Goal: Task Accomplishment & Management: Manage account settings

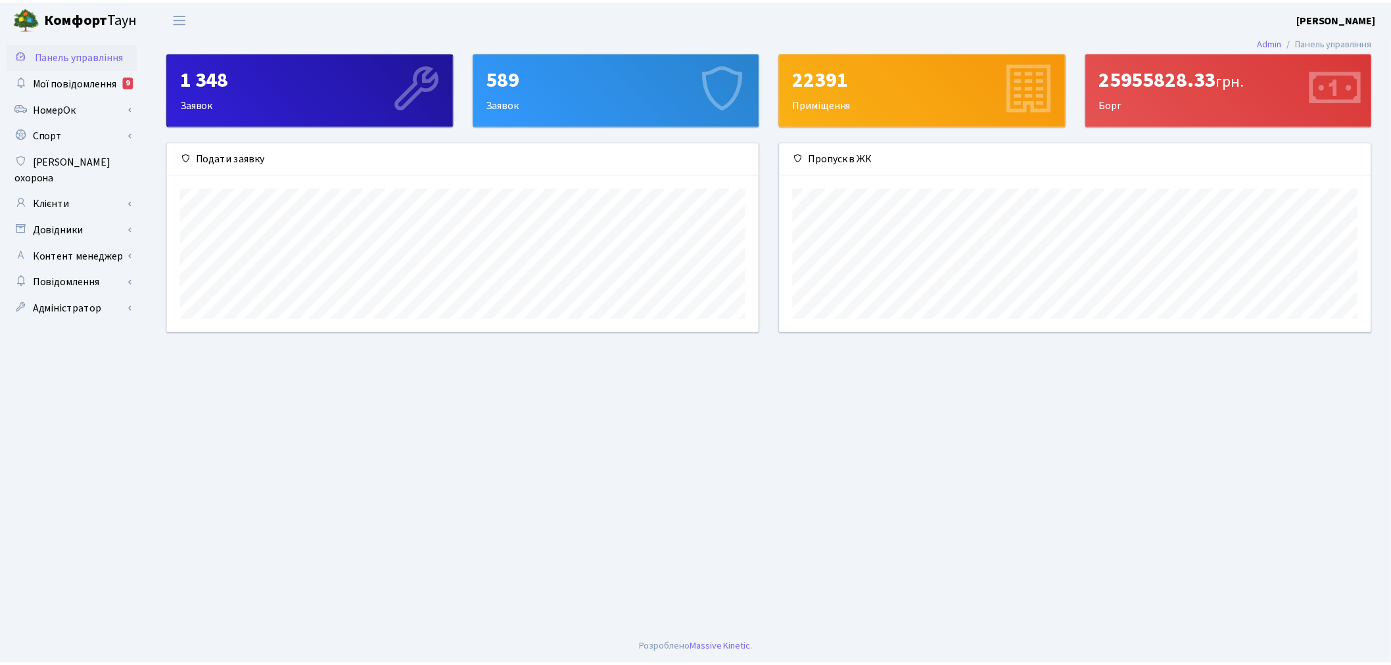
scroll to position [189, 596]
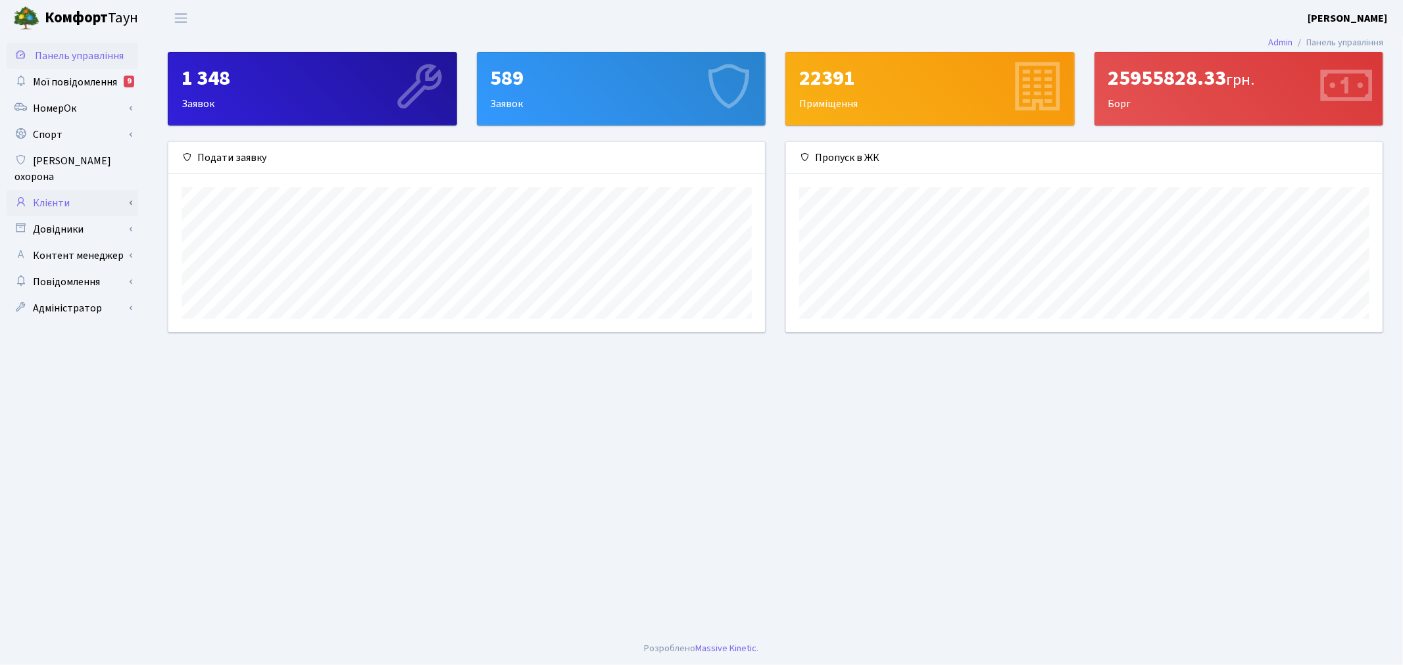
click at [135, 190] on link "Клієнти" at bounding box center [73, 203] width 132 height 26
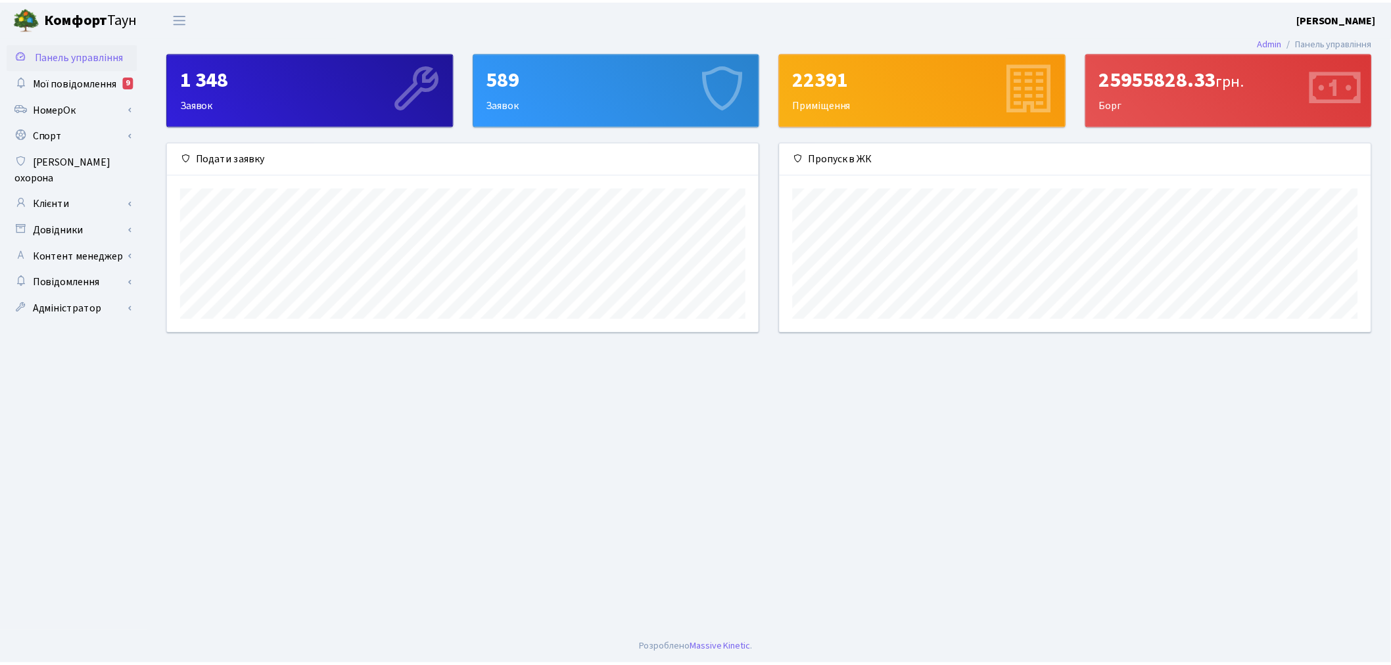
scroll to position [657400, 656999]
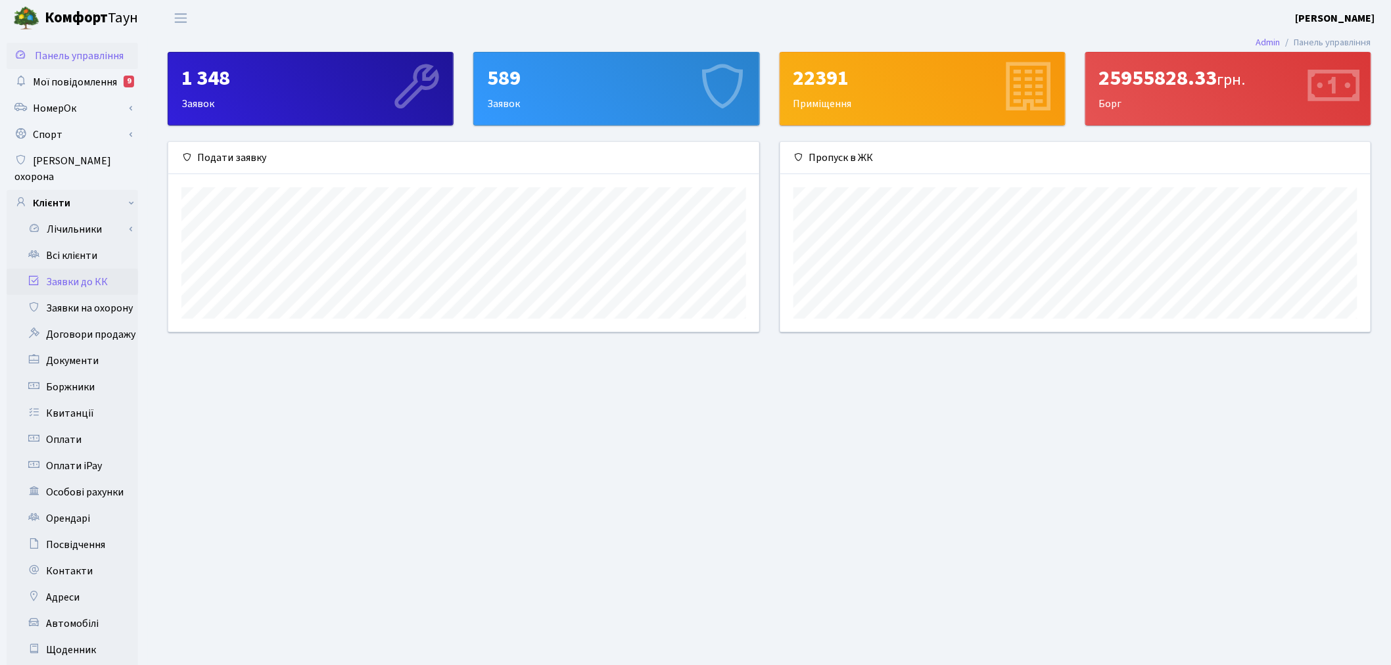
click at [113, 269] on link "Заявки до КК" at bounding box center [73, 282] width 132 height 26
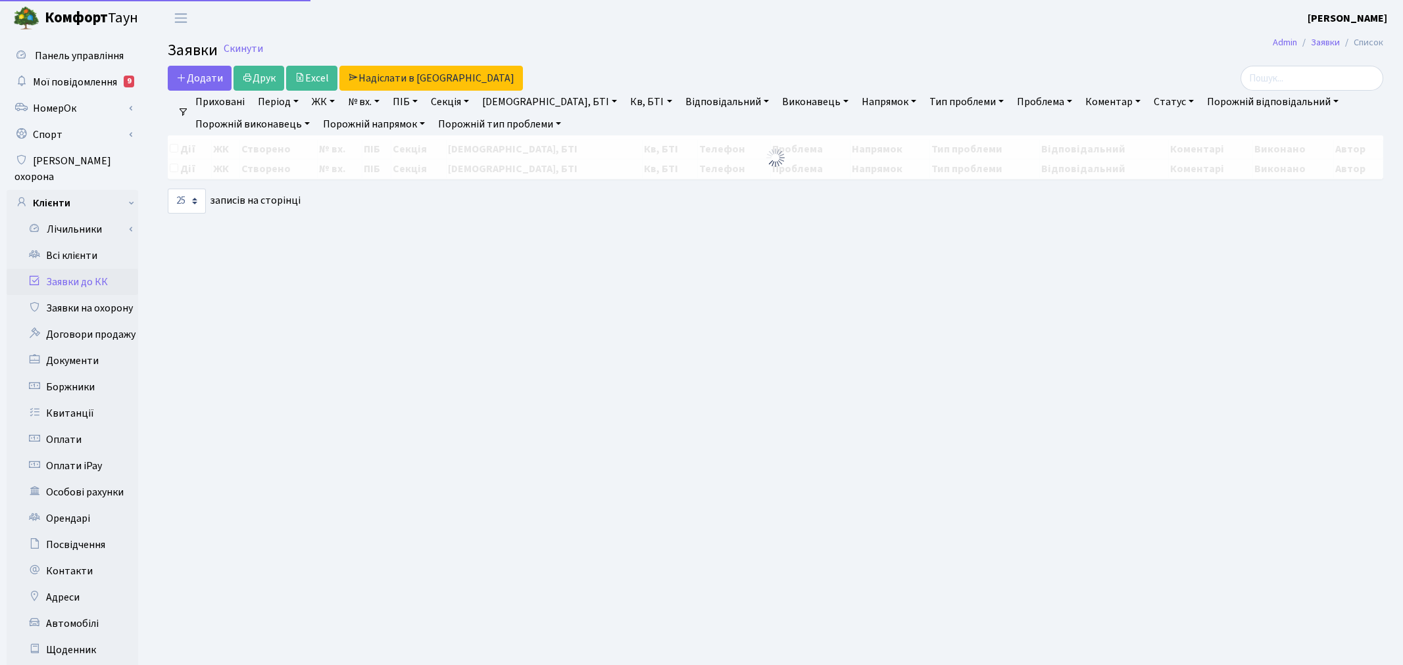
select select "25"
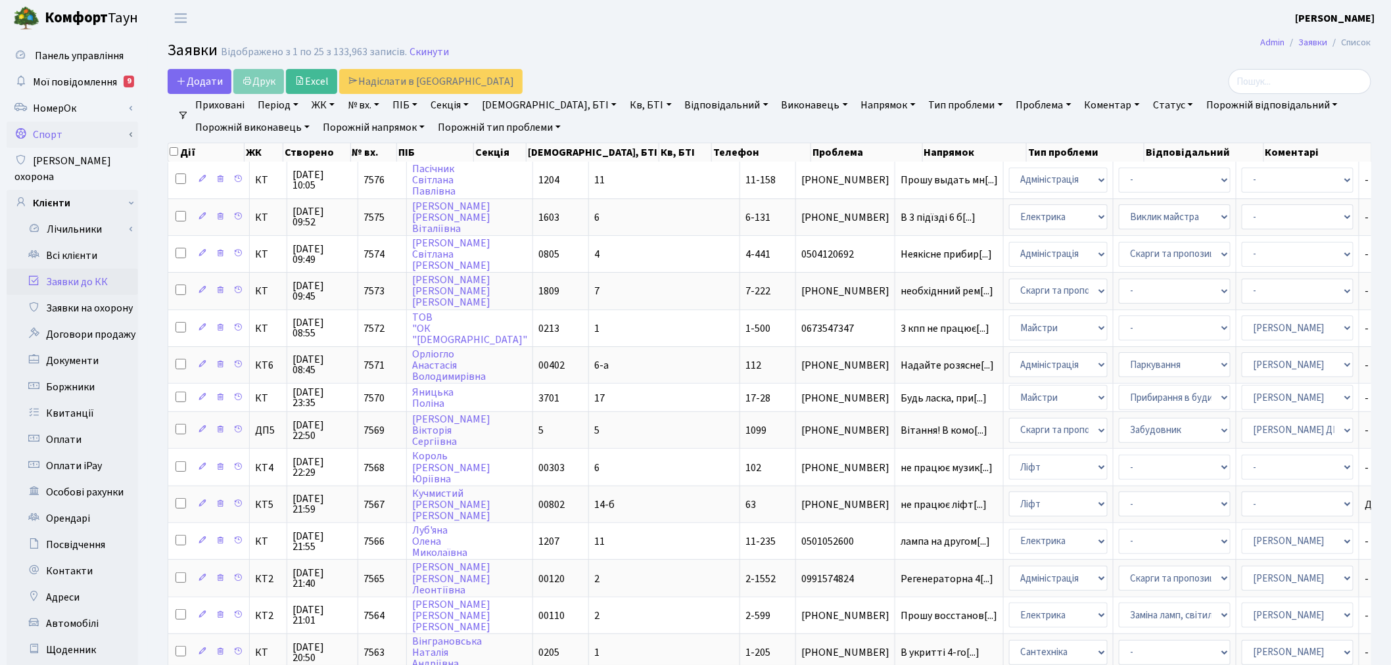
click at [129, 128] on link "Спорт" at bounding box center [73, 135] width 132 height 26
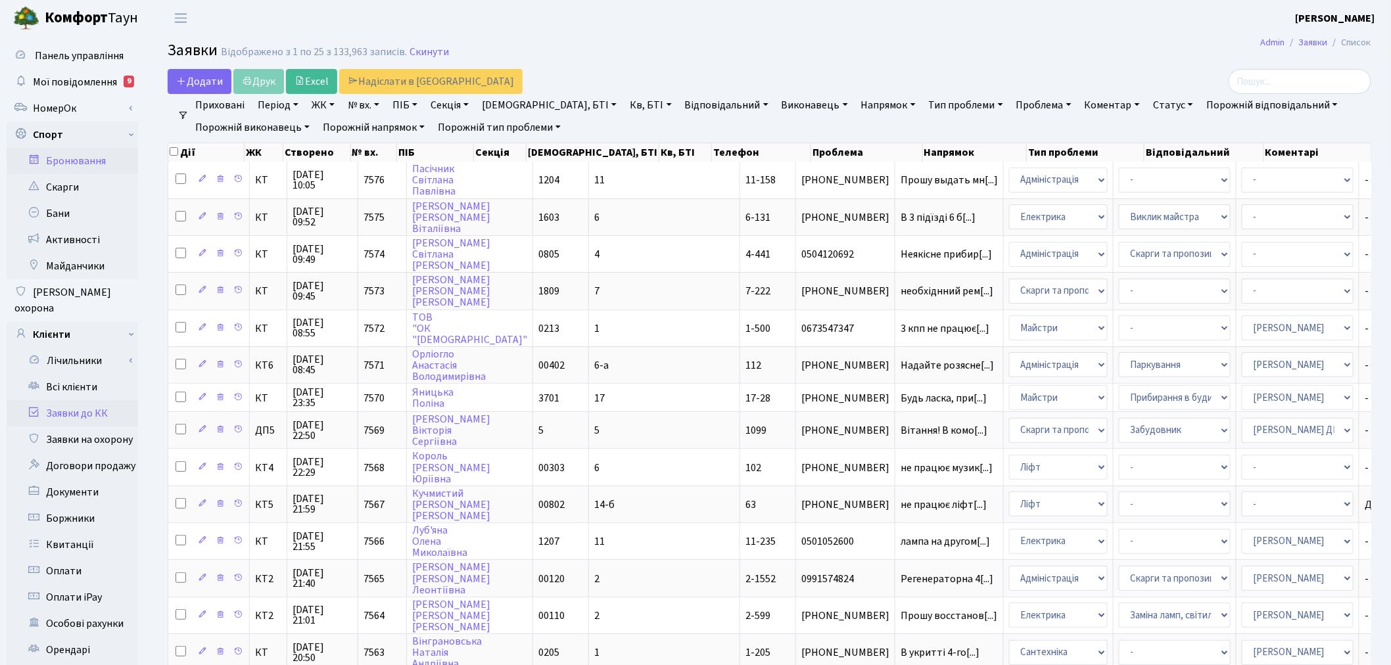
click at [93, 161] on link "Бронювання" at bounding box center [73, 161] width 132 height 26
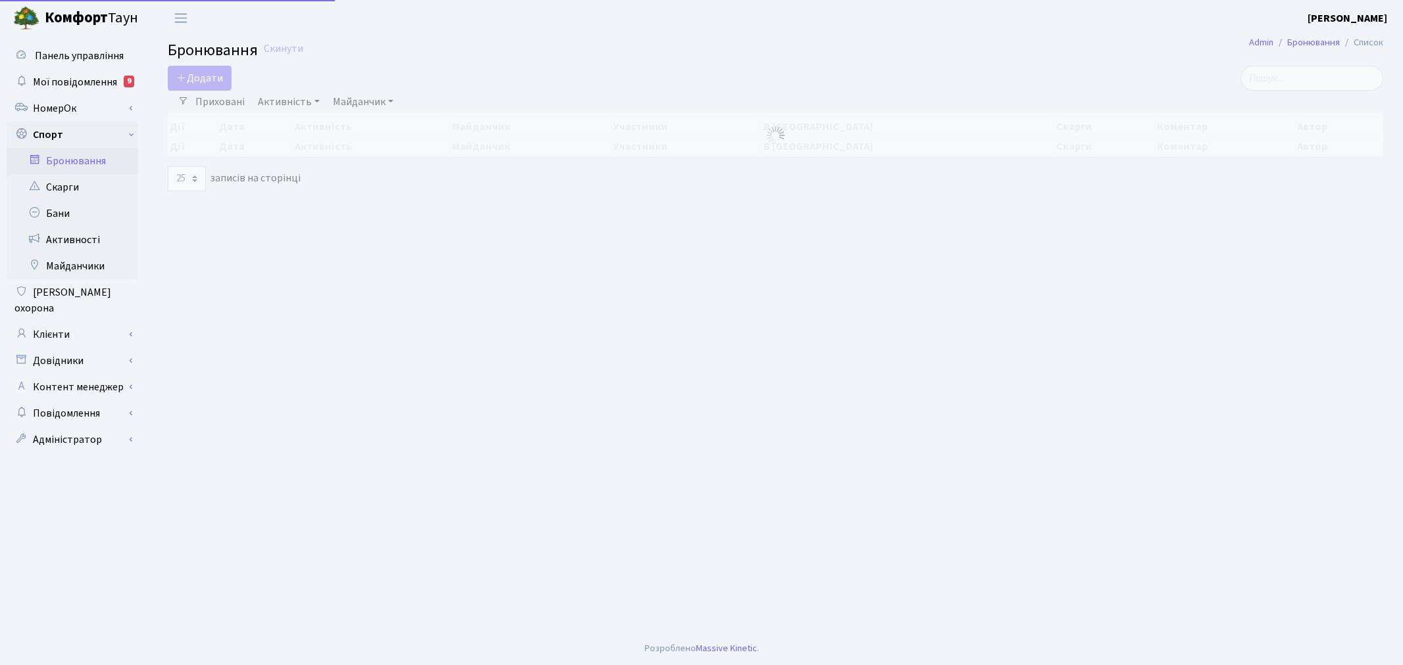
select select "25"
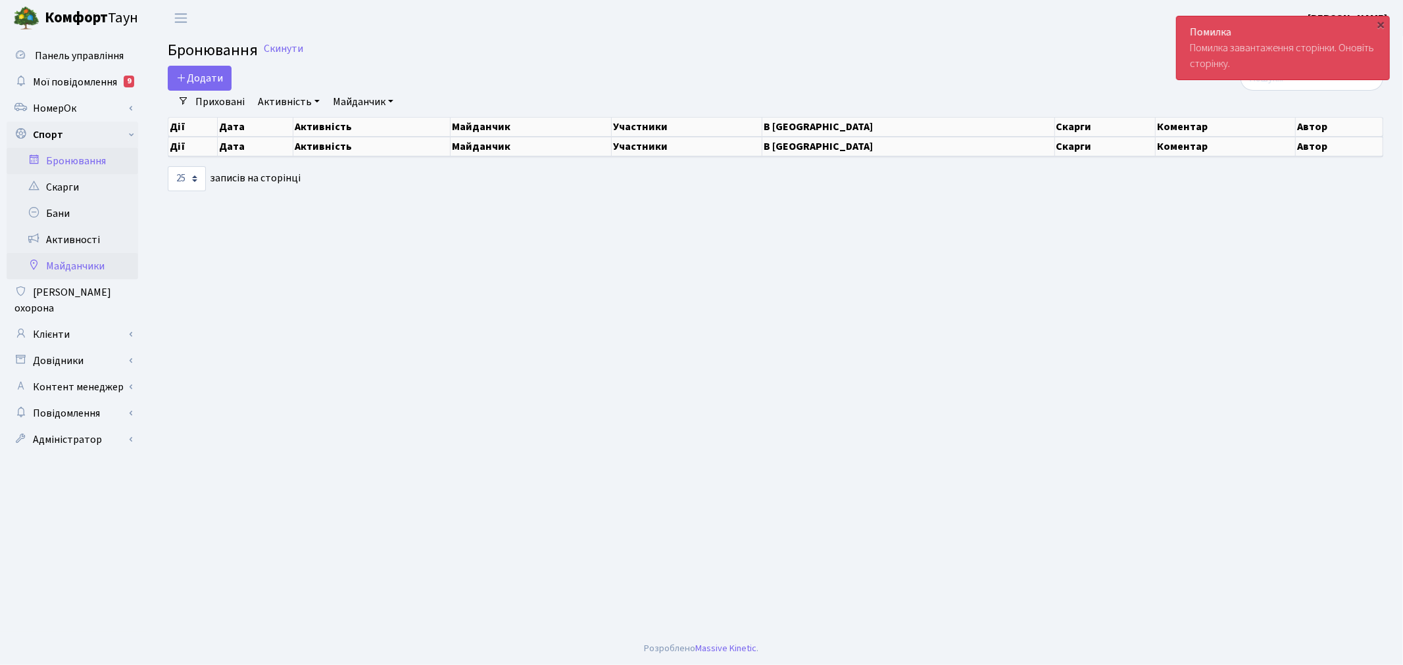
click at [82, 262] on link "Майданчики" at bounding box center [73, 266] width 132 height 26
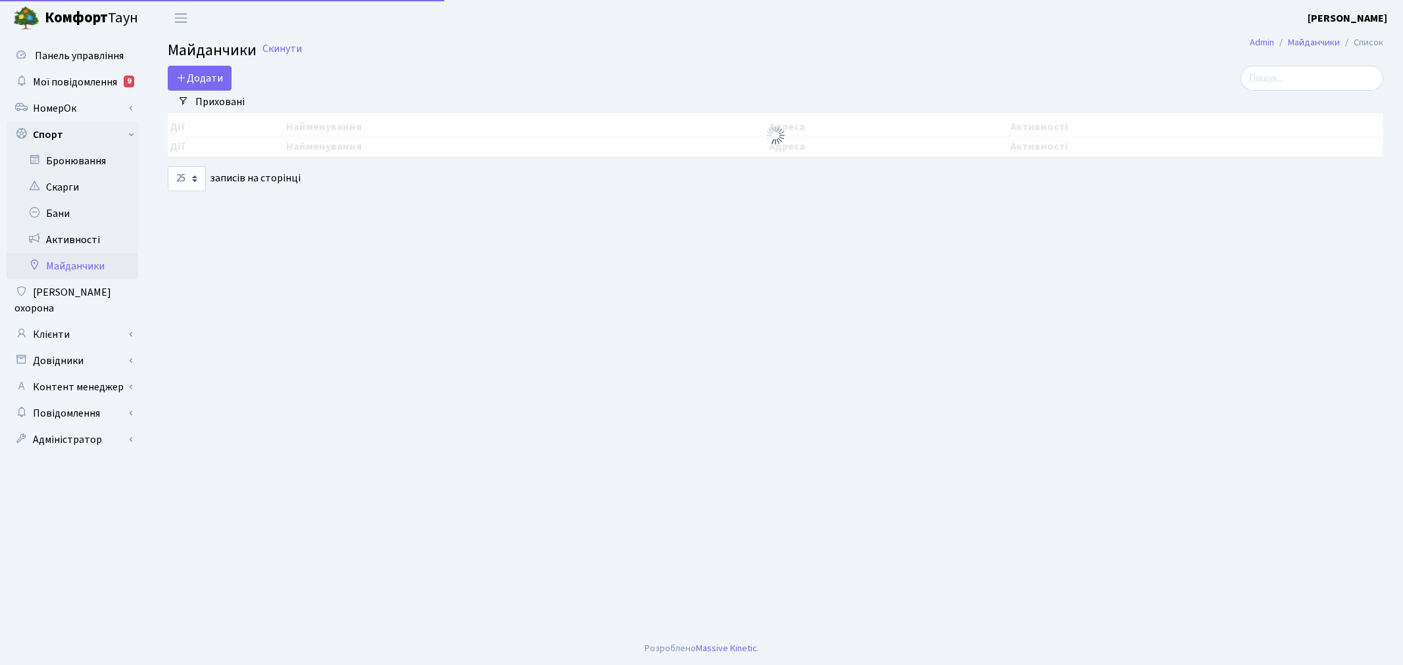
select select "25"
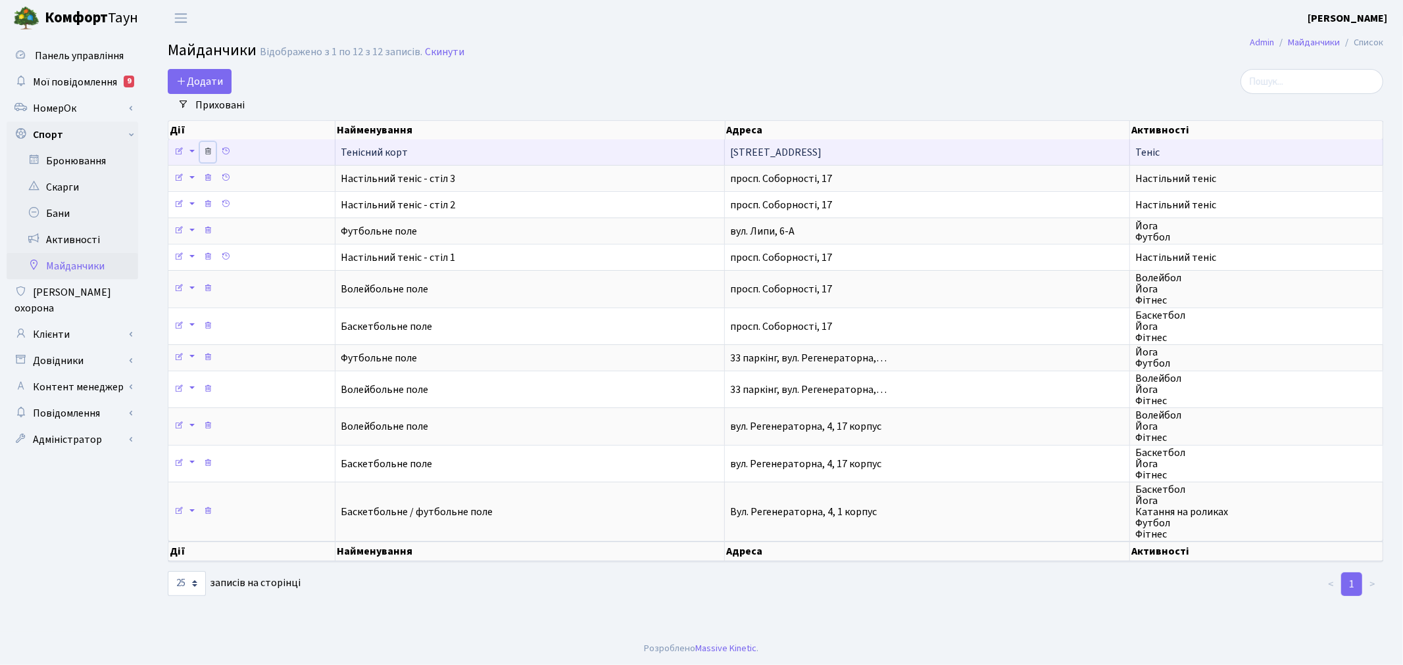
click at [208, 147] on icon at bounding box center [207, 151] width 9 height 9
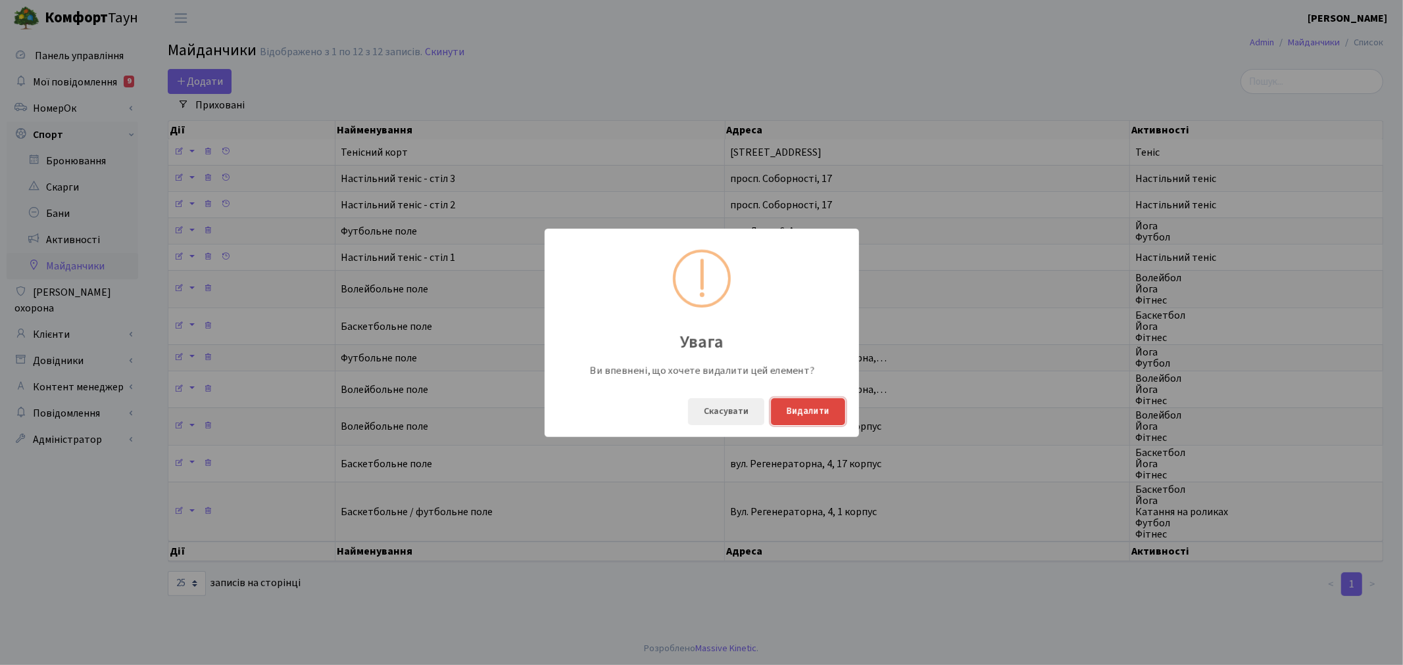
click at [813, 416] on button "Видалити" at bounding box center [808, 411] width 74 height 27
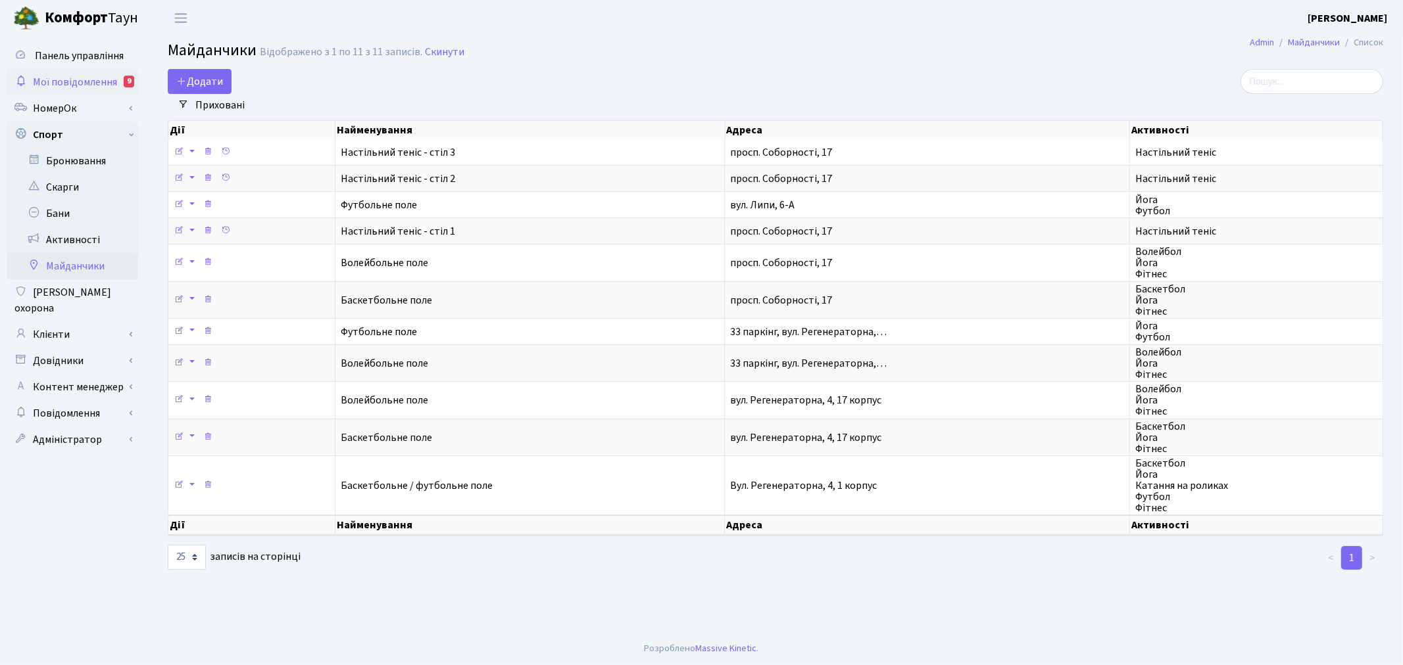
click at [128, 85] on div "9" at bounding box center [129, 82] width 11 height 12
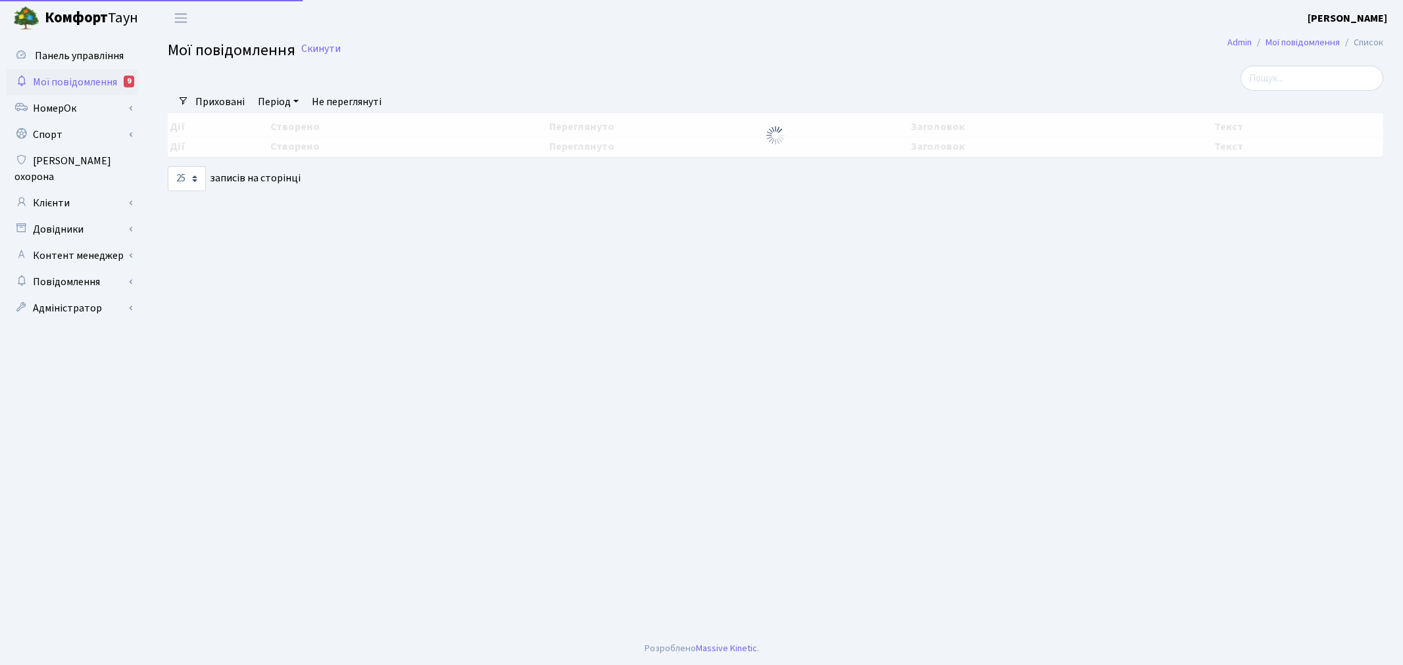
select select "25"
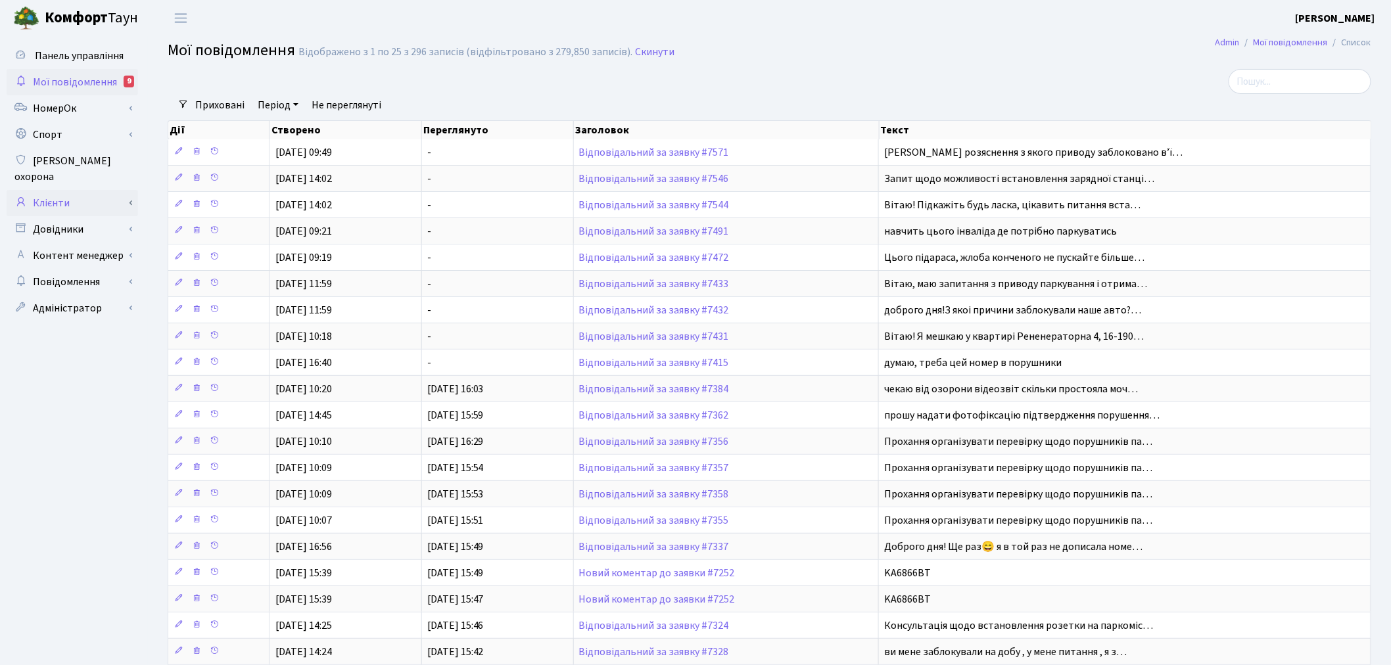
click at [94, 190] on link "Клієнти" at bounding box center [73, 203] width 132 height 26
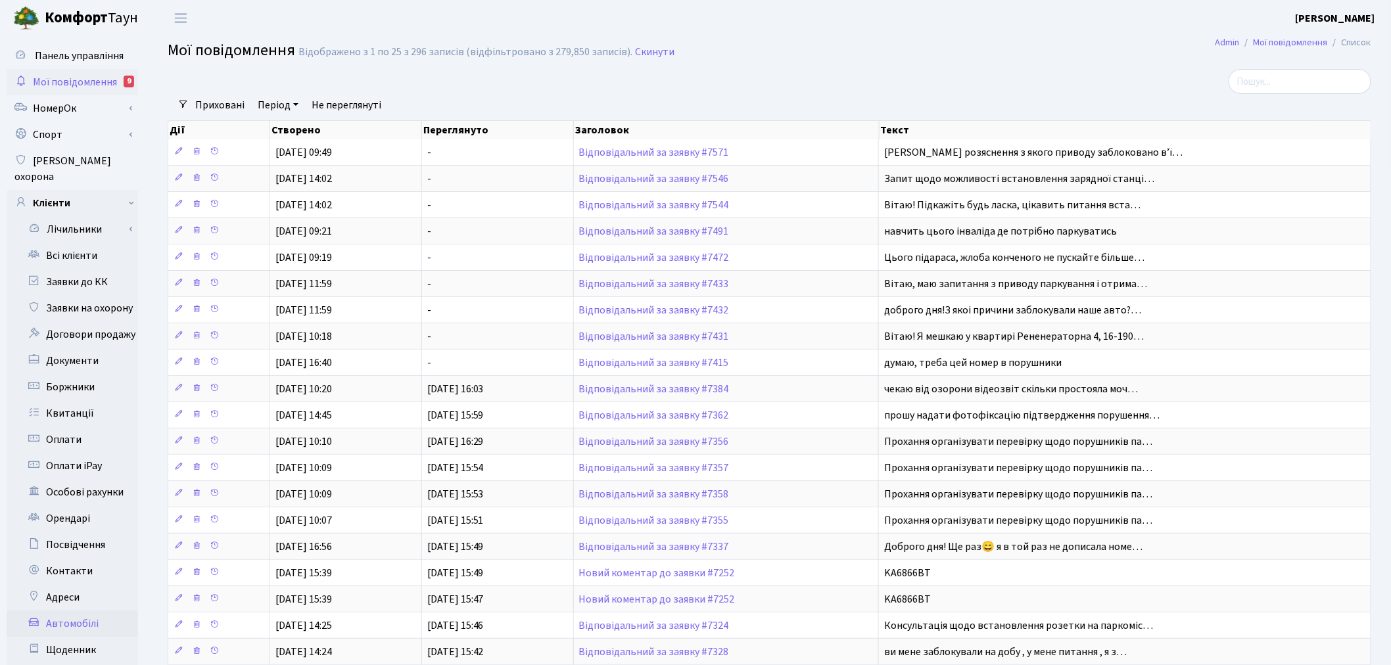
click at [81, 611] on link "Автомобілі" at bounding box center [73, 624] width 132 height 26
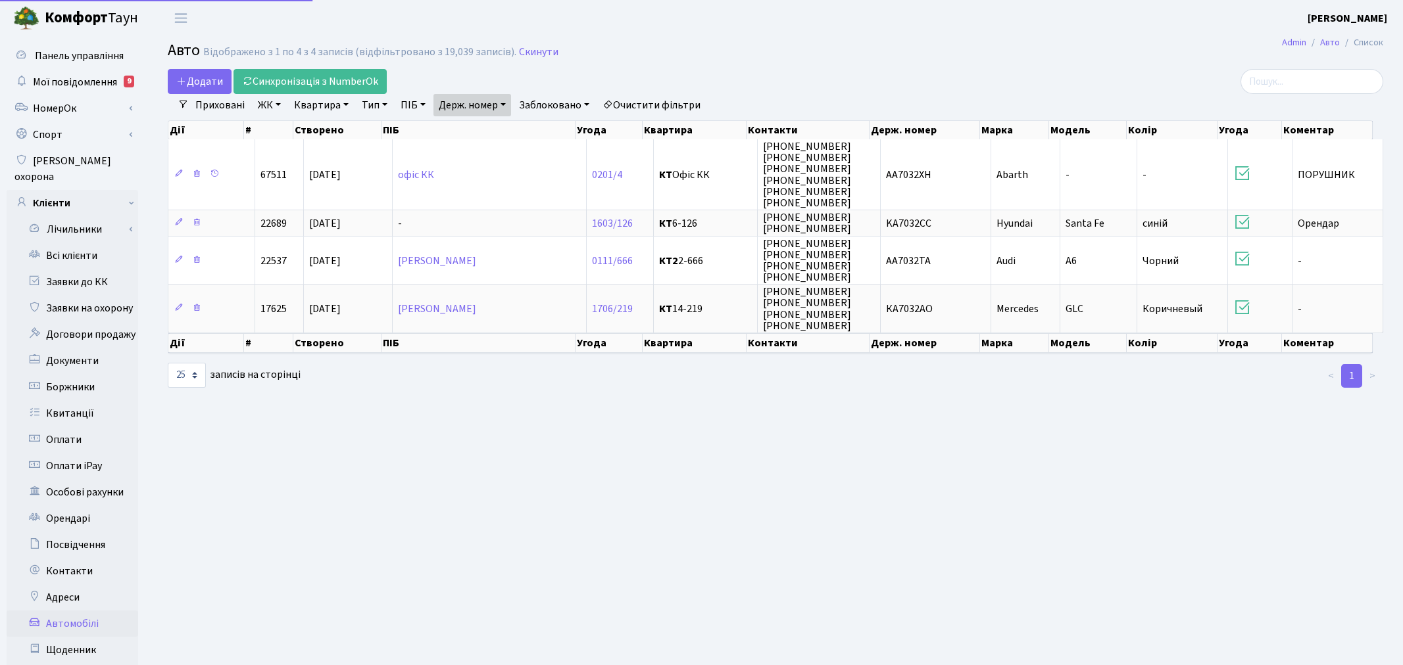
select select "25"
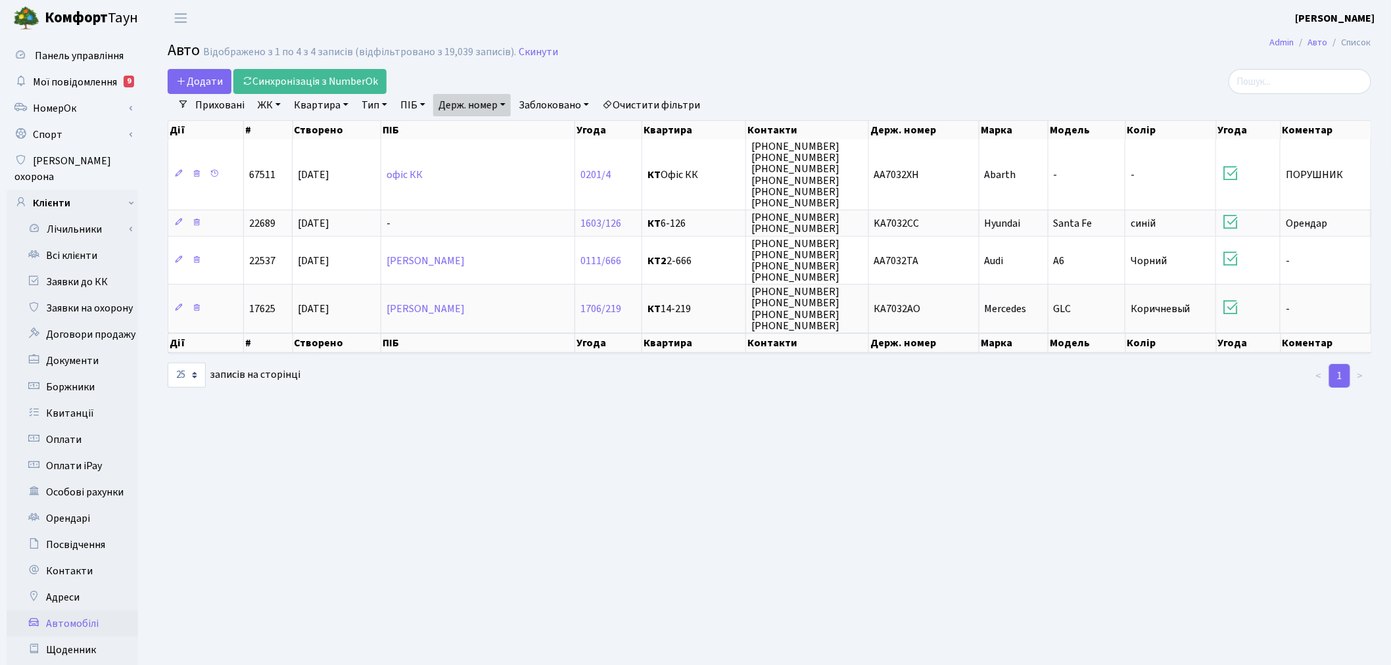
click at [457, 109] on link "Держ. номер" at bounding box center [472, 105] width 78 height 22
click at [502, 124] on input "7032" at bounding box center [472, 130] width 77 height 25
type input "7"
type input "6403"
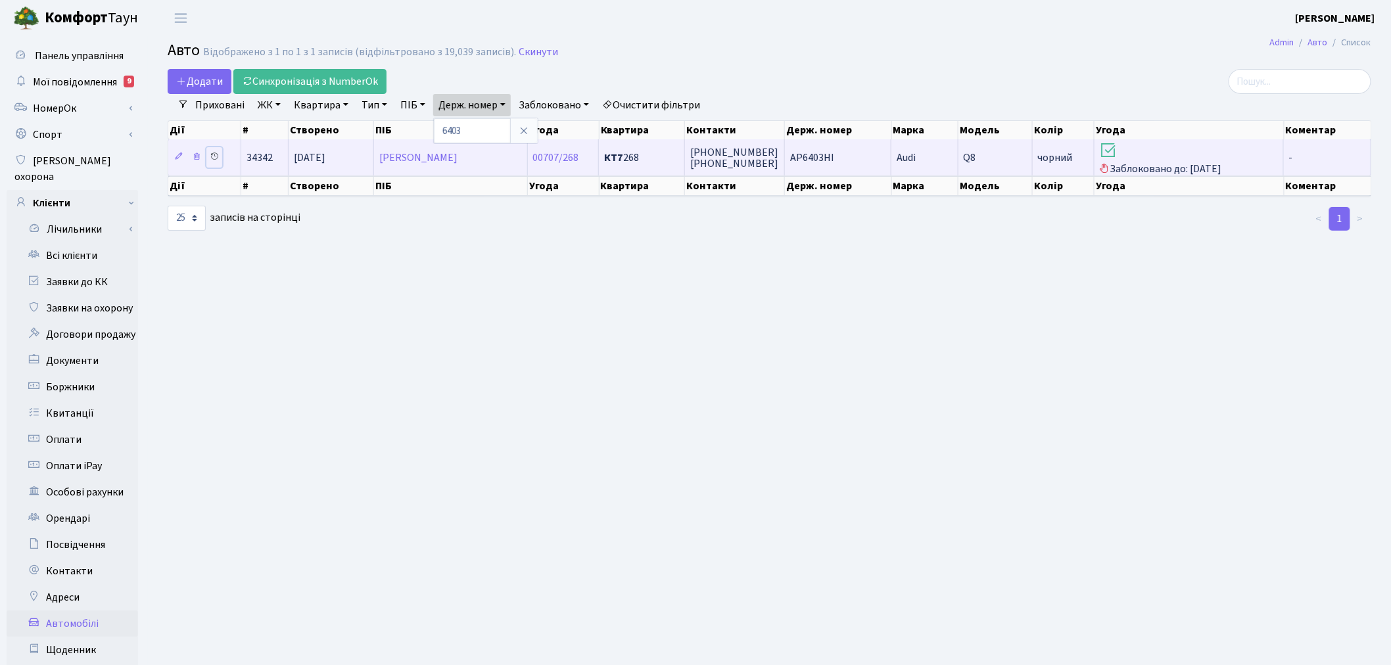
click at [213, 156] on icon at bounding box center [214, 156] width 9 height 9
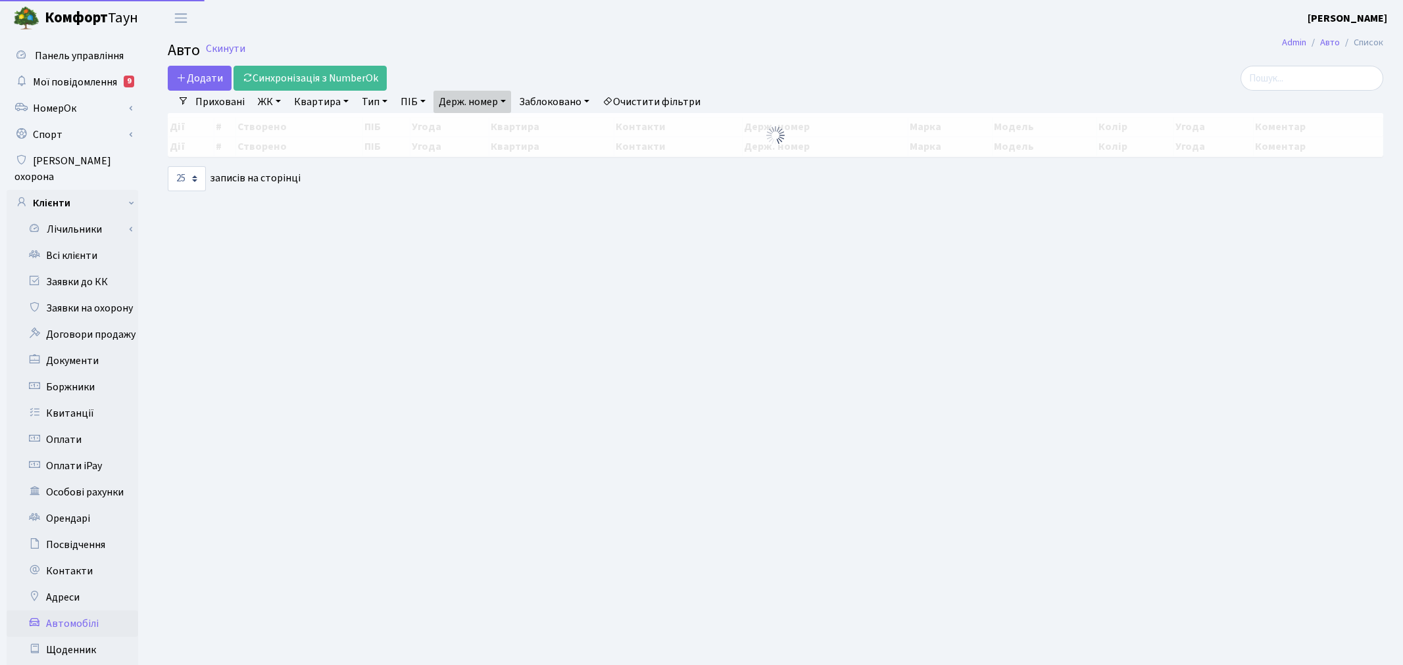
select select "25"
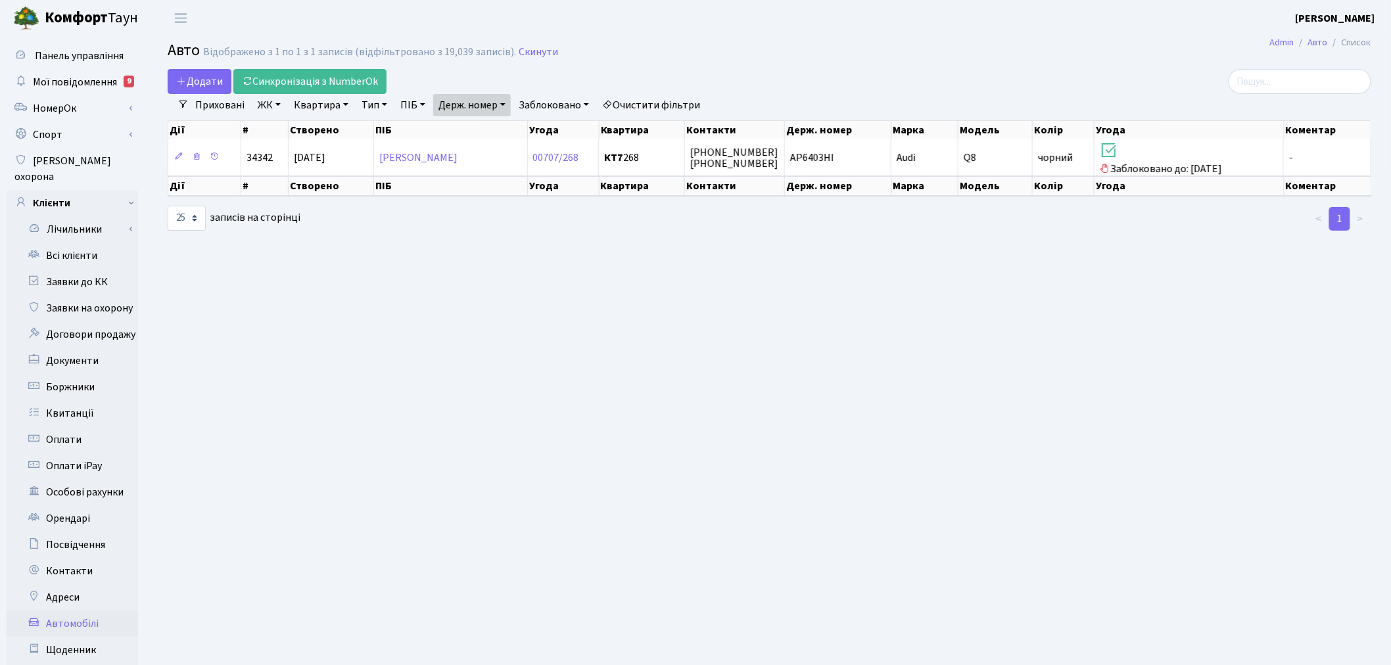
click at [787, 270] on main "Admin Авто Список Авто Відображено з 1 по 1 з 1 записів (відфільтровано з 19,03…" at bounding box center [770, 418] width 1244 height 765
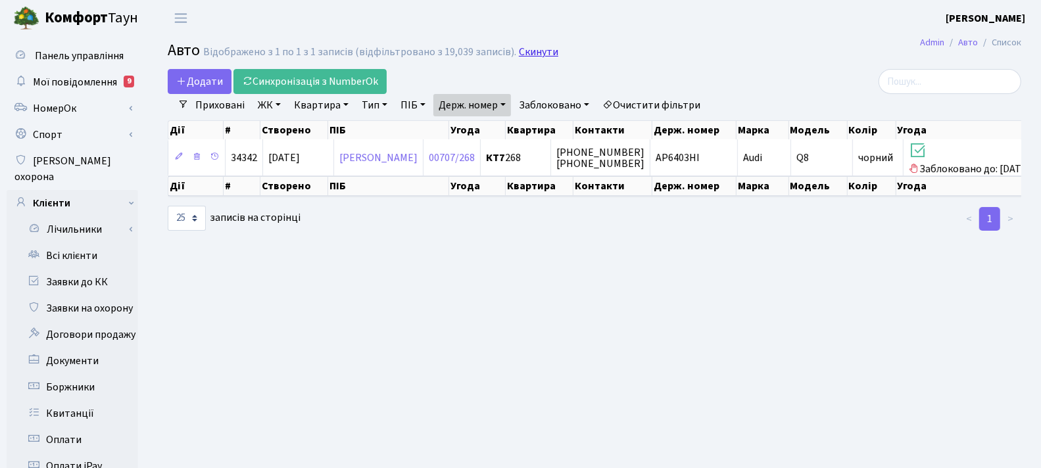
click at [535, 50] on link "Скинути" at bounding box center [538, 52] width 39 height 12
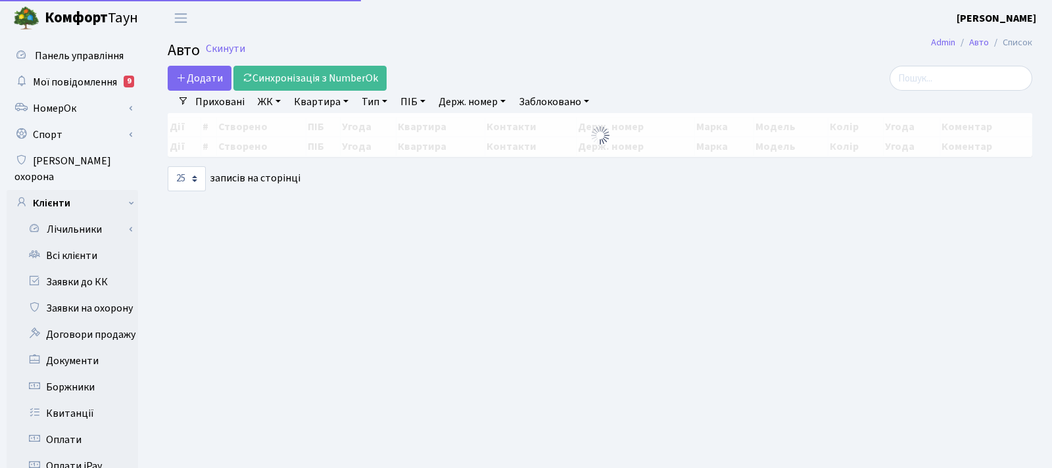
select select "25"
